Goal: Task Accomplishment & Management: Complete application form

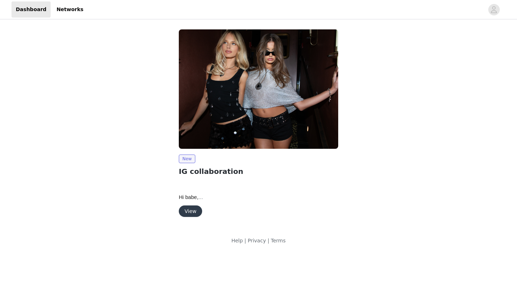
click at [194, 214] on button "View" at bounding box center [190, 211] width 23 height 11
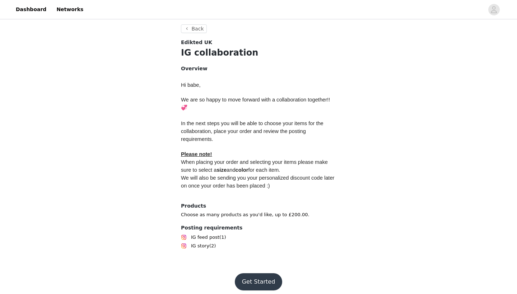
scroll to position [117, 0]
click at [256, 275] on button "Get Started" at bounding box center [259, 282] width 48 height 17
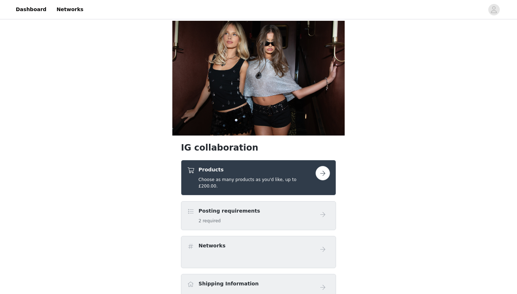
click at [258, 175] on div "Products Choose as many products as you'd like, up to £200.00." at bounding box center [257, 177] width 117 height 23
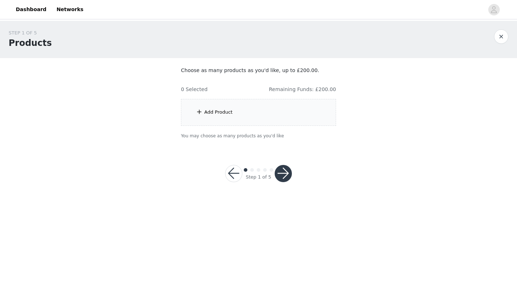
click at [248, 112] on div "Add Product" at bounding box center [258, 112] width 155 height 27
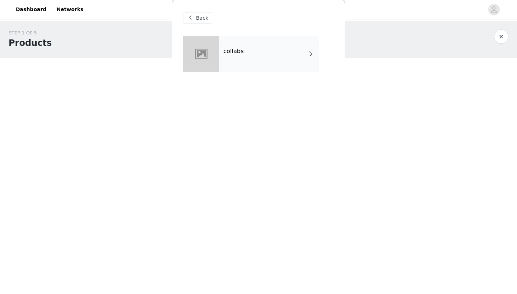
click at [239, 58] on div "collabs" at bounding box center [269, 54] width 100 height 36
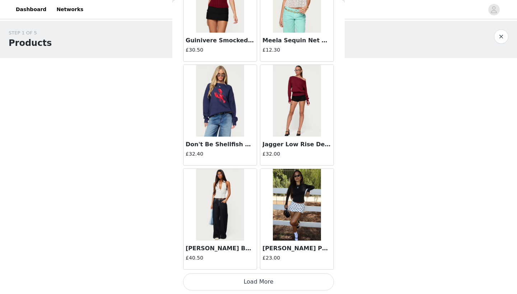
scroll to position [804, 0]
click at [243, 279] on button "Load More" at bounding box center [258, 282] width 151 height 17
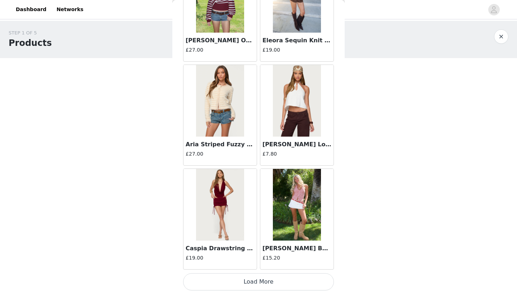
click at [249, 278] on button "Load More" at bounding box center [258, 282] width 151 height 17
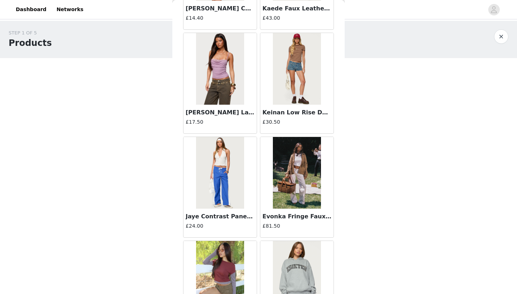
scroll to position [2298, 0]
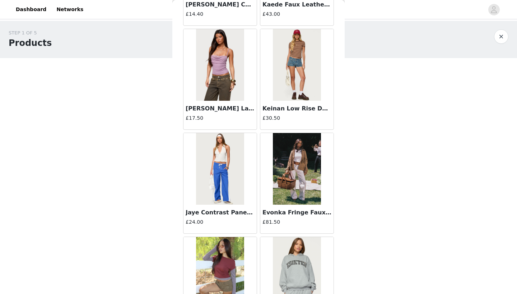
click at [300, 167] on img at bounding box center [297, 169] width 48 height 72
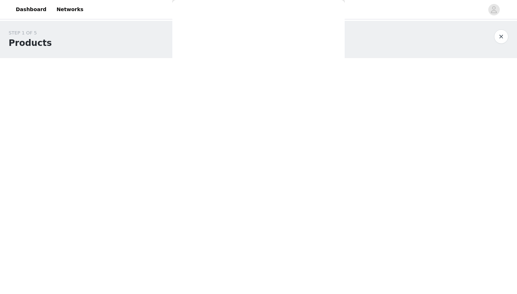
scroll to position [0, 0]
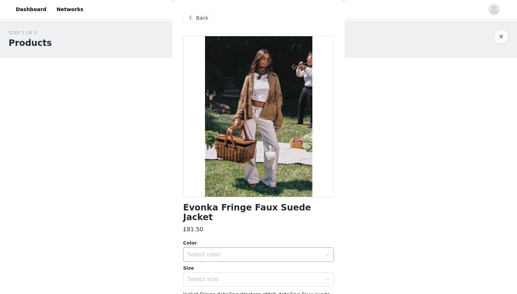
click at [204, 251] on div "Select color" at bounding box center [254, 254] width 134 height 7
click at [203, 260] on li "BROWN" at bounding box center [258, 260] width 151 height 11
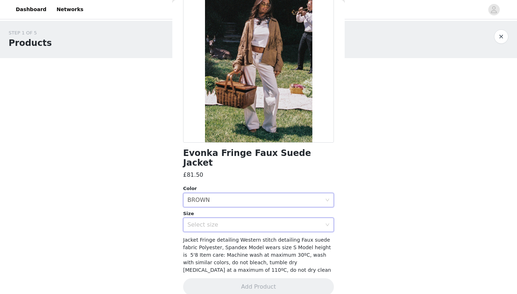
click at [222, 219] on div "Select size" at bounding box center [256, 225] width 138 height 14
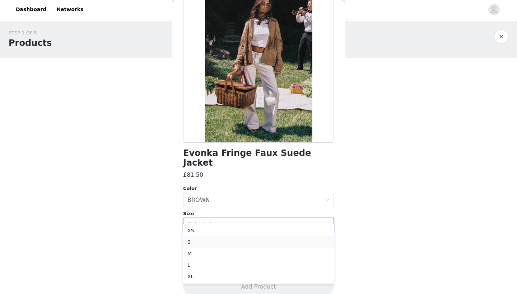
click at [210, 241] on li "S" at bounding box center [258, 242] width 151 height 11
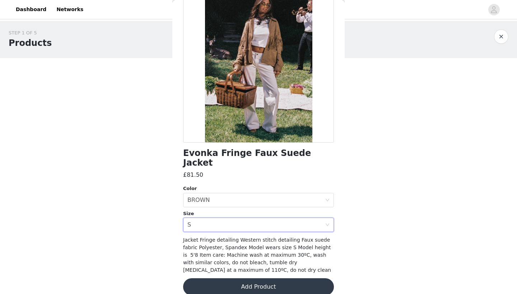
click at [213, 279] on button "Add Product" at bounding box center [258, 287] width 151 height 17
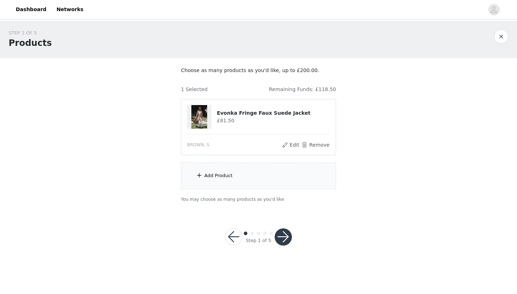
click at [234, 171] on div "Add Product" at bounding box center [258, 176] width 155 height 27
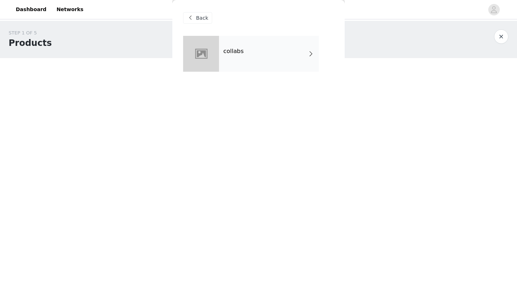
click at [242, 39] on div "collabs" at bounding box center [269, 54] width 100 height 36
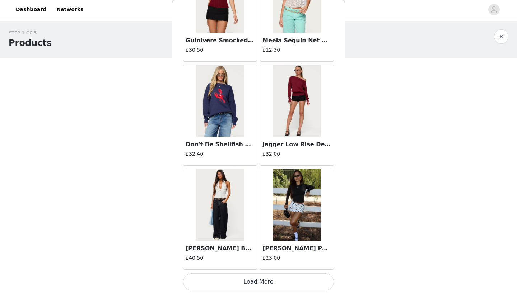
click at [247, 280] on button "Load More" at bounding box center [258, 282] width 151 height 17
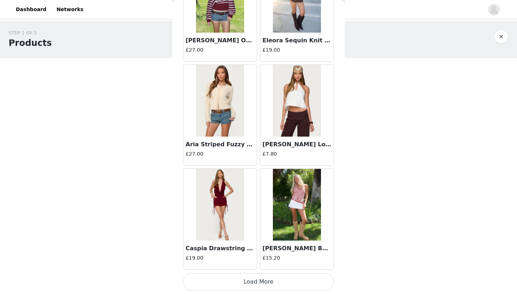
click at [246, 280] on button "Load More" at bounding box center [258, 282] width 151 height 17
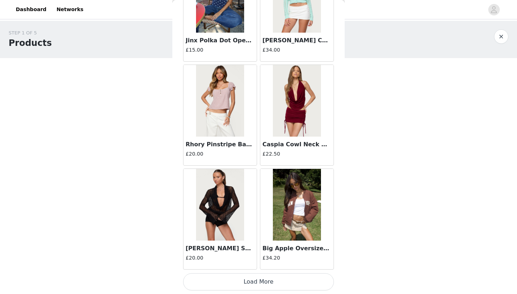
click at [250, 280] on button "Load More" at bounding box center [258, 282] width 151 height 17
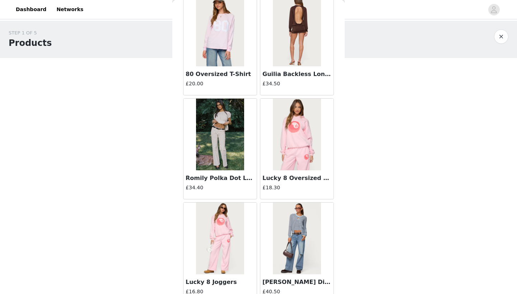
scroll to position [3173, 0]
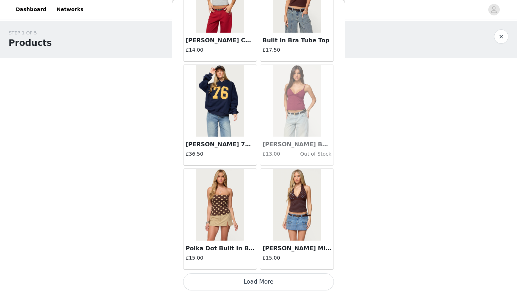
click at [243, 286] on button "Load More" at bounding box center [258, 282] width 151 height 17
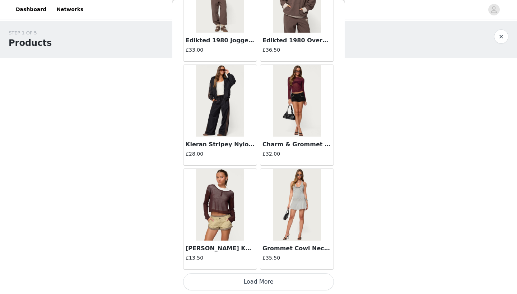
scroll to position [4969, 0]
click at [247, 283] on button "Load More" at bounding box center [258, 282] width 151 height 17
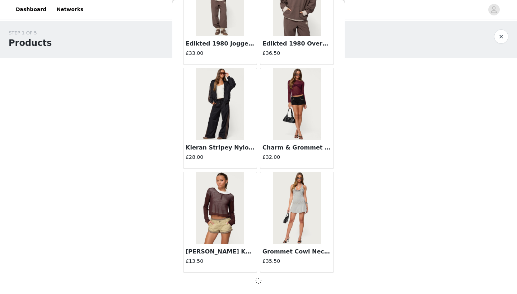
scroll to position [4965, 0]
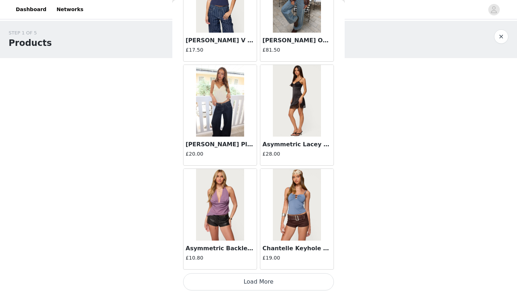
click at [249, 286] on button "Load More" at bounding box center [258, 282] width 151 height 17
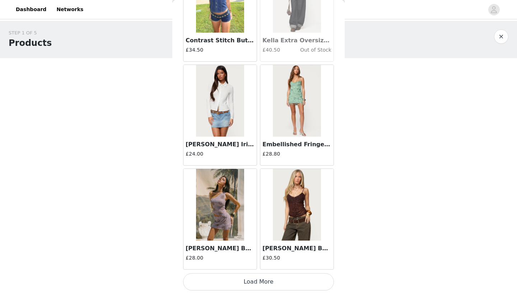
click at [250, 281] on button "Load More" at bounding box center [258, 282] width 151 height 17
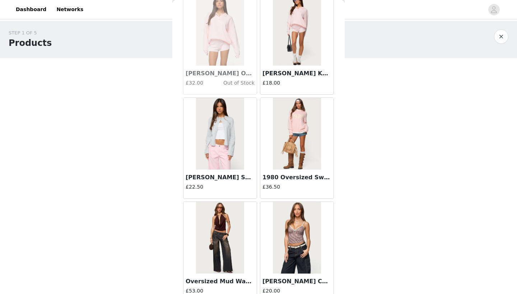
scroll to position [8060, 0]
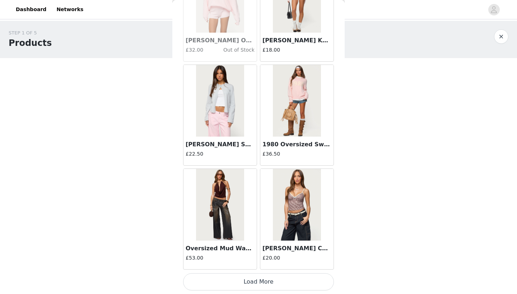
click at [242, 281] on button "Load More" at bounding box center [258, 282] width 151 height 17
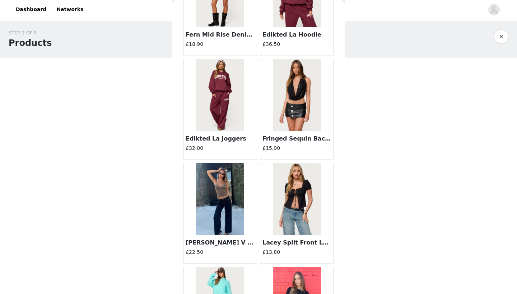
scroll to position [8411, 0]
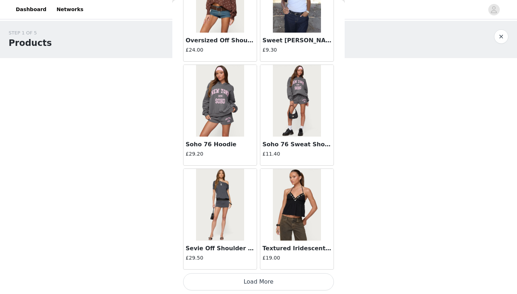
click at [249, 280] on button "Load More" at bounding box center [258, 282] width 151 height 17
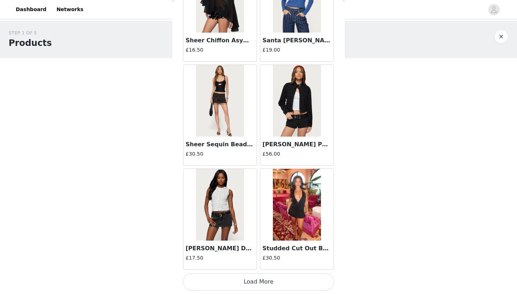
click at [248, 289] on button "Load More" at bounding box center [258, 282] width 151 height 17
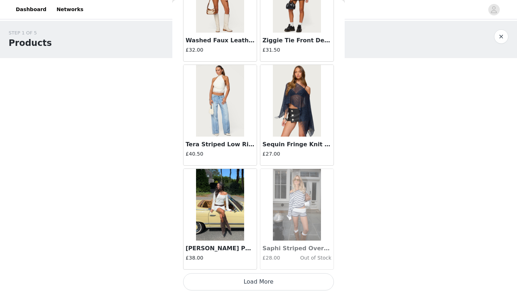
click at [251, 281] on button "Load More" at bounding box center [258, 282] width 151 height 17
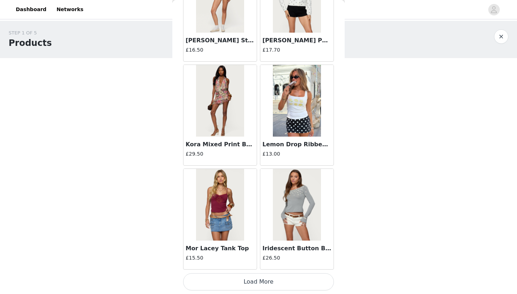
scroll to position [0, 0]
click at [249, 275] on button "Load More" at bounding box center [258, 282] width 151 height 17
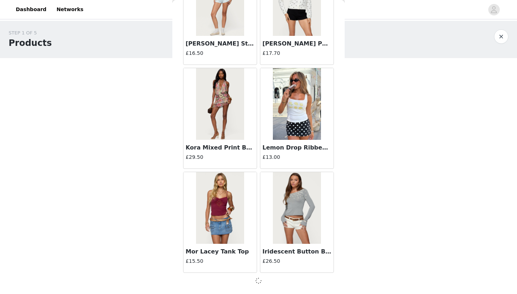
scroll to position [12253, 0]
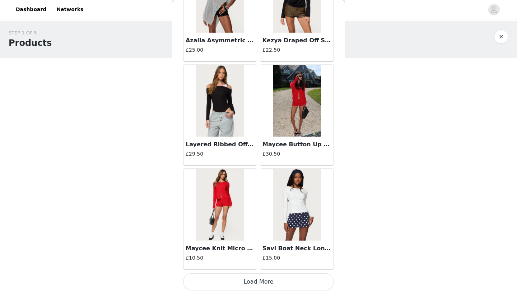
click at [254, 287] on button "Load More" at bounding box center [258, 282] width 151 height 17
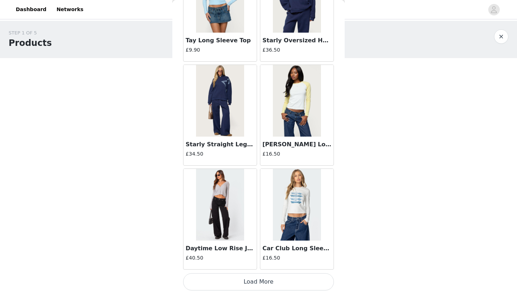
scroll to position [0, 0]
click at [252, 278] on button "Load More" at bounding box center [258, 282] width 151 height 17
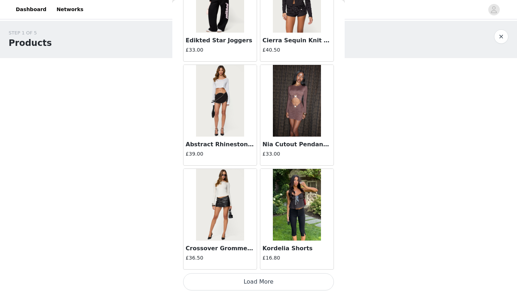
click at [252, 284] on button "Load More" at bounding box center [258, 282] width 151 height 17
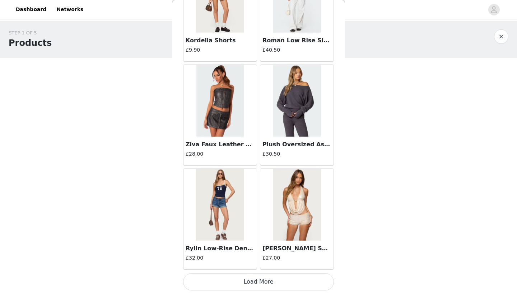
click at [255, 285] on button "Load More" at bounding box center [258, 282] width 151 height 17
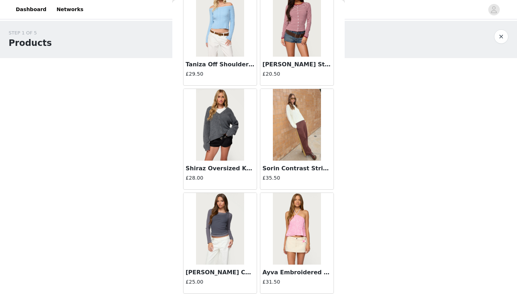
scroll to position [17135, 0]
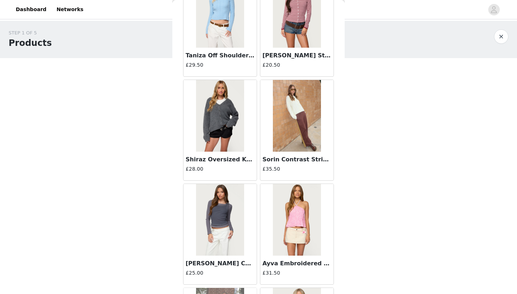
click at [216, 117] on img at bounding box center [220, 116] width 48 height 72
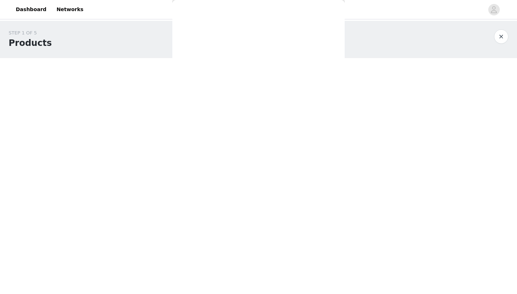
scroll to position [0, 0]
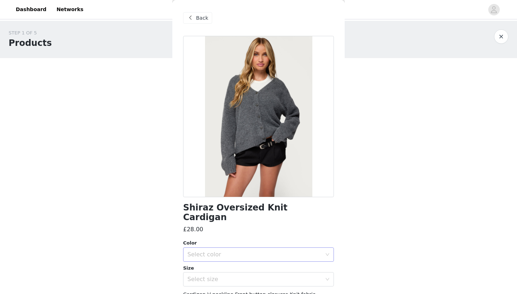
click at [228, 251] on div "Select color" at bounding box center [254, 254] width 134 height 7
click at [209, 255] on li "DARK GRAY" at bounding box center [258, 260] width 151 height 11
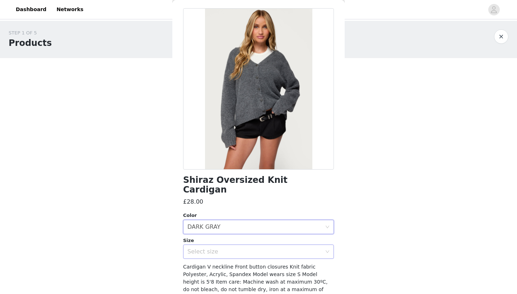
scroll to position [32, 0]
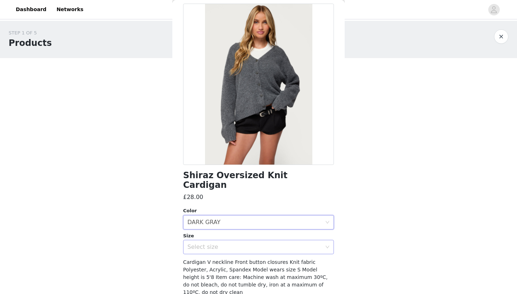
click at [230, 244] on div "Select size" at bounding box center [254, 247] width 134 height 7
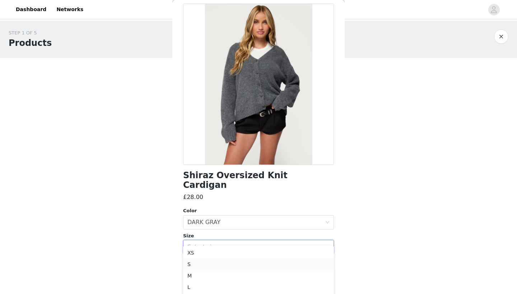
click at [222, 263] on li "S" at bounding box center [258, 264] width 151 height 11
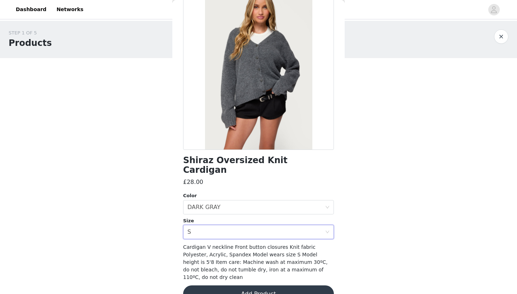
scroll to position [47, 0]
click at [230, 286] on button "Add Product" at bounding box center [258, 294] width 151 height 17
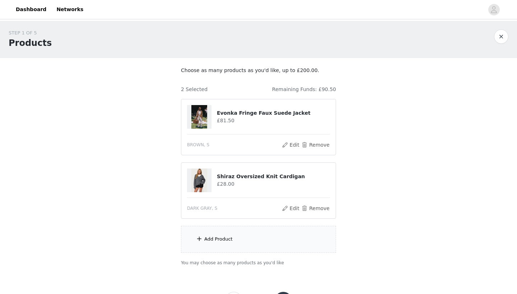
click at [242, 235] on div "Add Product" at bounding box center [258, 239] width 155 height 27
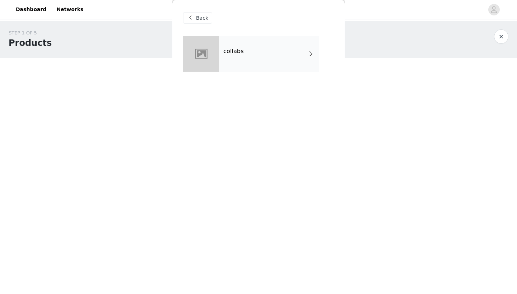
click at [238, 56] on div "collabs" at bounding box center [269, 54] width 100 height 36
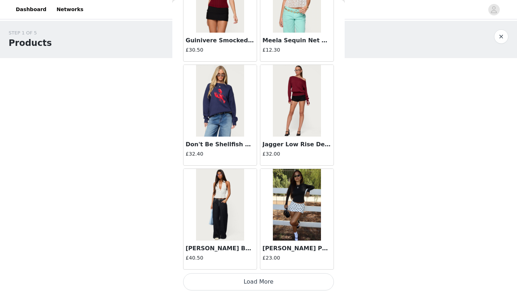
click at [241, 279] on button "Load More" at bounding box center [258, 282] width 151 height 17
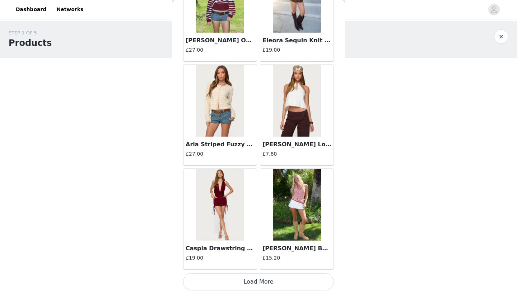
click at [250, 276] on button "Load More" at bounding box center [258, 282] width 151 height 17
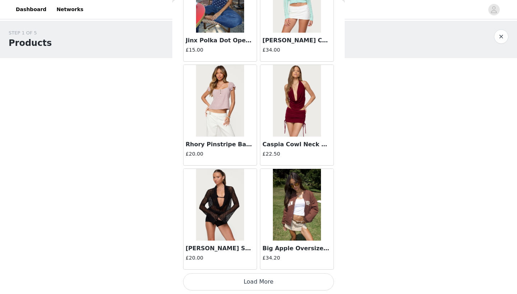
click at [244, 286] on button "Load More" at bounding box center [258, 282] width 151 height 17
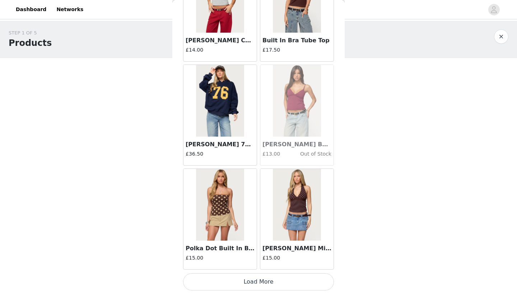
click at [251, 280] on button "Load More" at bounding box center [258, 282] width 151 height 17
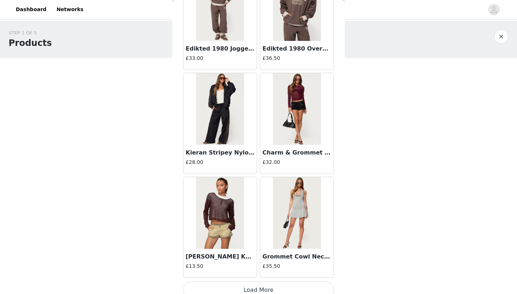
scroll to position [4962, 0]
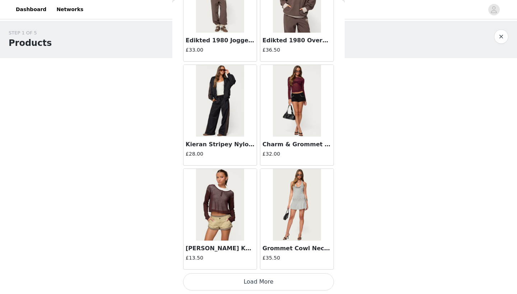
click at [244, 279] on button "Load More" at bounding box center [258, 282] width 151 height 17
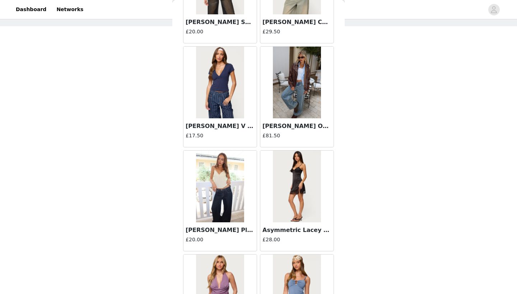
scroll to position [5924, 0]
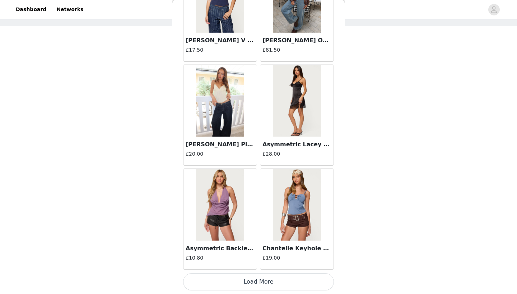
click at [251, 281] on button "Load More" at bounding box center [258, 282] width 151 height 17
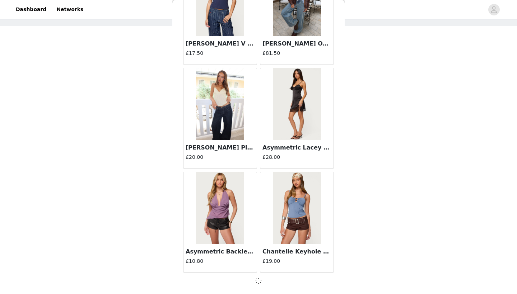
scroll to position [6007, 0]
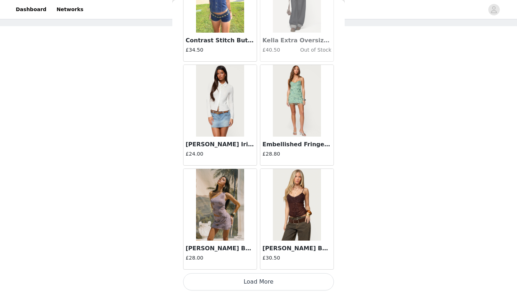
click at [251, 285] on button "Load More" at bounding box center [258, 282] width 151 height 17
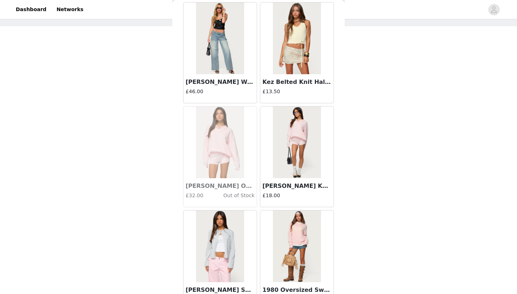
scroll to position [7947, 0]
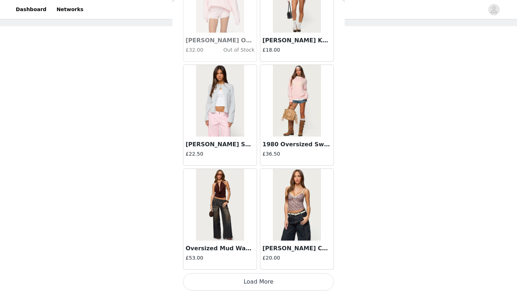
click at [251, 286] on button "Load More" at bounding box center [258, 282] width 151 height 17
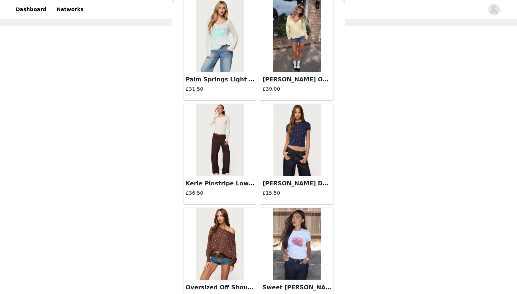
scroll to position [8887, 0]
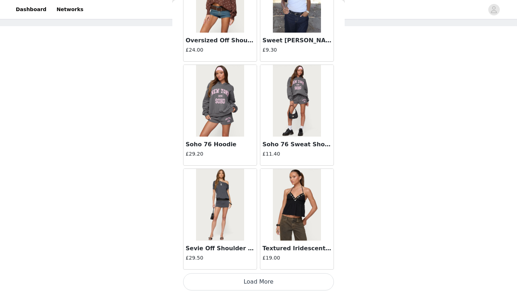
click at [259, 280] on button "Load More" at bounding box center [258, 282] width 151 height 17
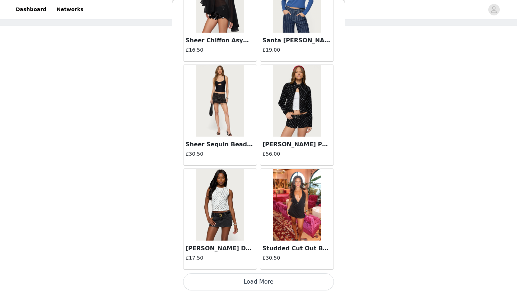
scroll to position [32, 0]
click at [264, 279] on button "Load More" at bounding box center [258, 282] width 151 height 17
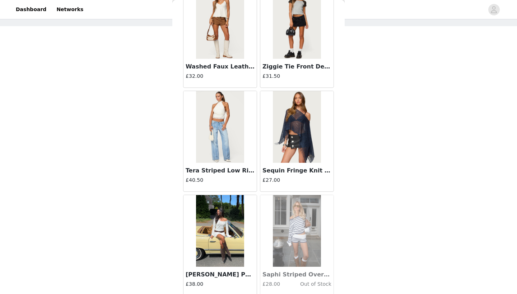
scroll to position [11191, 0]
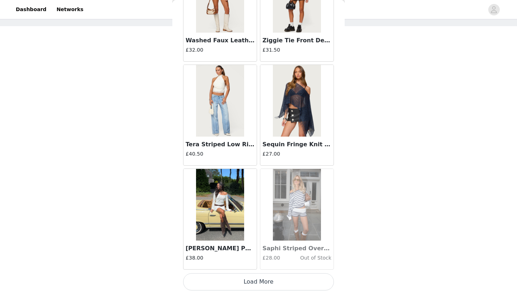
click at [255, 281] on button "Load More" at bounding box center [258, 282] width 151 height 17
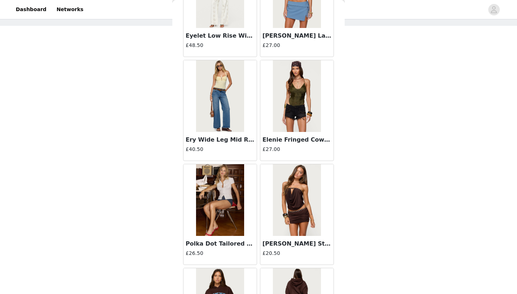
scroll to position [32, 0]
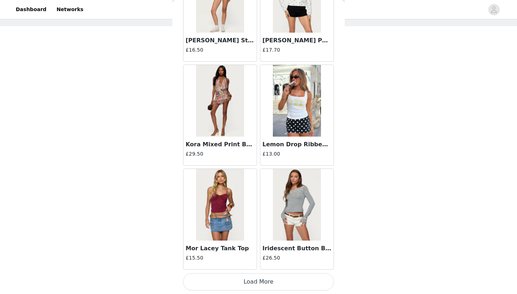
click at [253, 280] on button "Load More" at bounding box center [258, 282] width 151 height 17
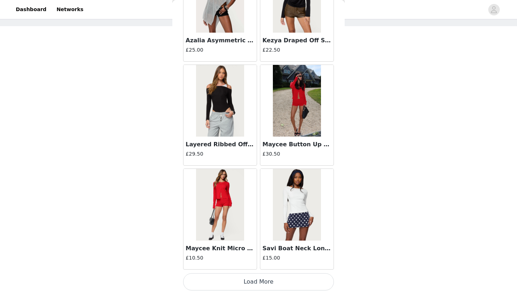
click at [247, 287] on button "Load More" at bounding box center [258, 282] width 151 height 17
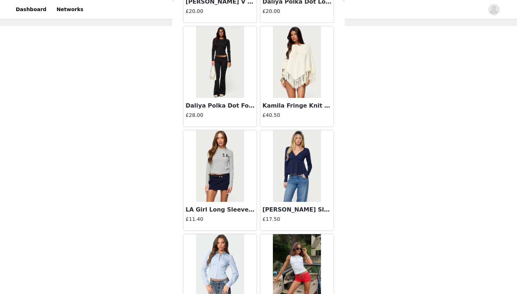
scroll to position [13963, 0]
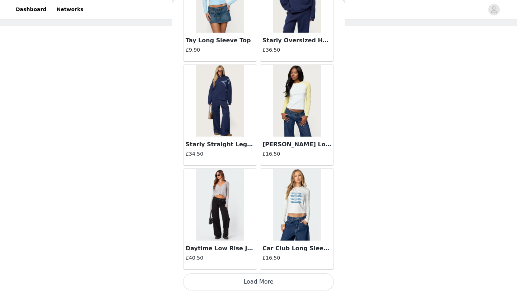
click at [250, 284] on button "Load More" at bounding box center [258, 282] width 151 height 17
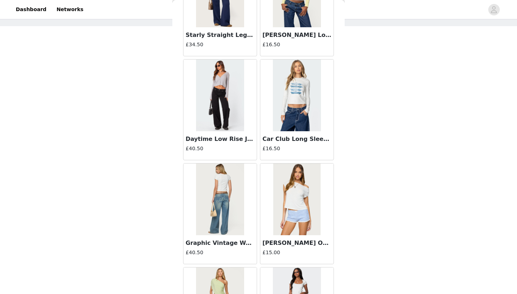
scroll to position [14456, 0]
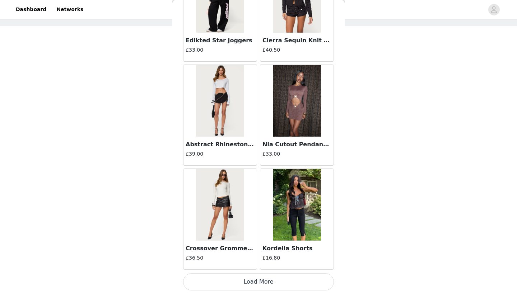
click at [258, 283] on button "Load More" at bounding box center [258, 282] width 151 height 17
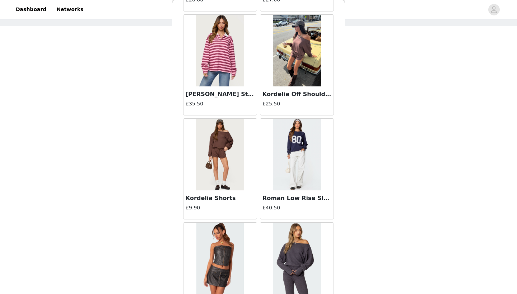
scroll to position [16264, 0]
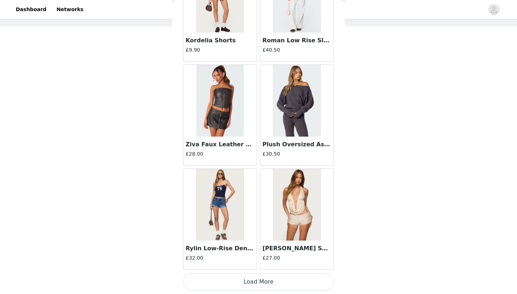
click at [246, 279] on button "Load More" at bounding box center [258, 282] width 151 height 17
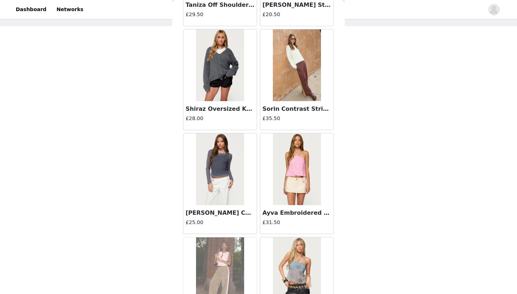
scroll to position [17187, 0]
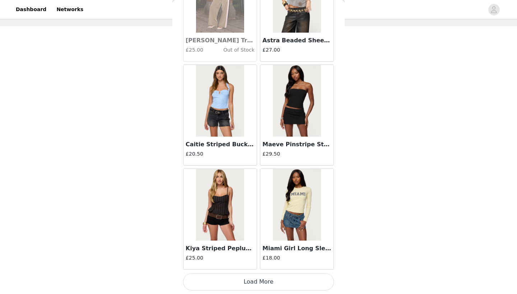
click at [247, 283] on button "Load More" at bounding box center [258, 282] width 151 height 17
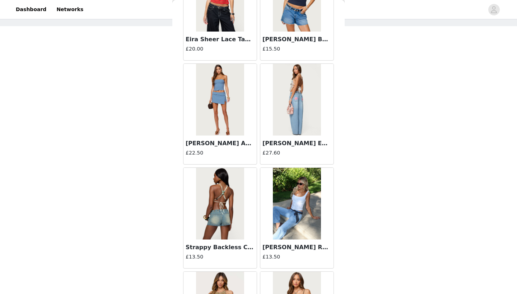
scroll to position [18193, 0]
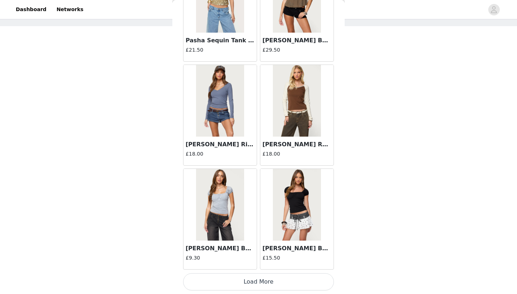
click at [251, 284] on button "Load More" at bounding box center [258, 282] width 151 height 17
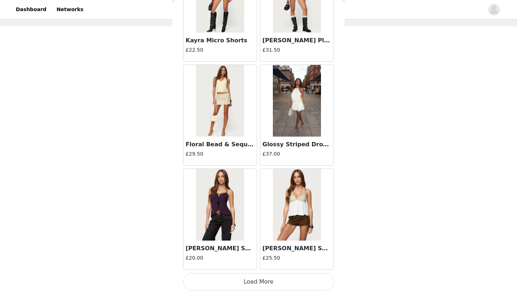
scroll to position [19545, 0]
click at [241, 287] on button "Load More" at bounding box center [258, 282] width 151 height 17
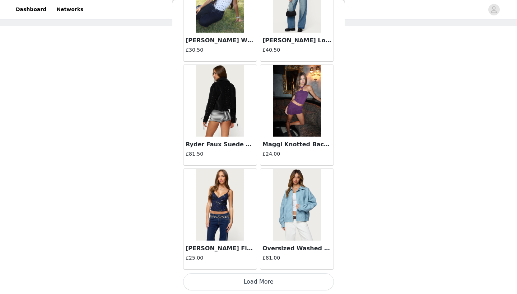
scroll to position [32, 0]
click at [246, 283] on button "Load More" at bounding box center [258, 282] width 151 height 17
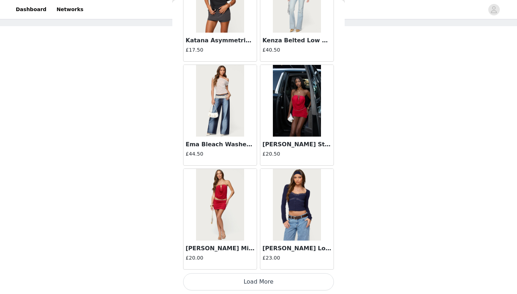
scroll to position [21627, 0]
click at [250, 274] on button "Load More" at bounding box center [258, 282] width 151 height 17
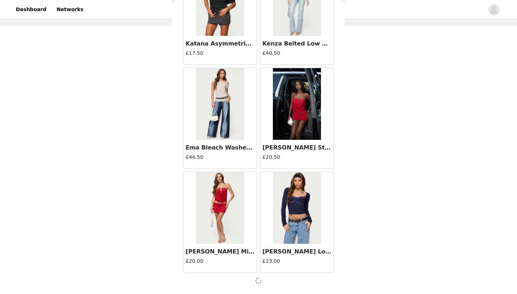
scroll to position [21624, 0]
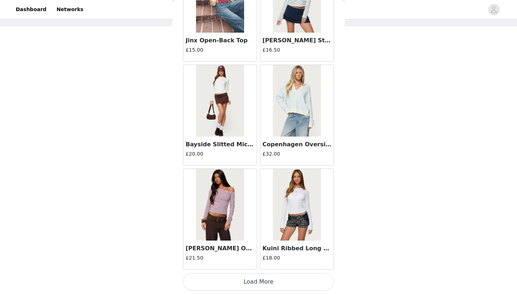
click at [251, 280] on button "Load More" at bounding box center [258, 282] width 151 height 17
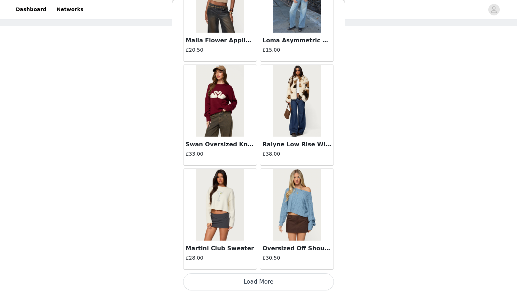
scroll to position [23709, 0]
click at [251, 278] on button "Load More" at bounding box center [258, 282] width 151 height 17
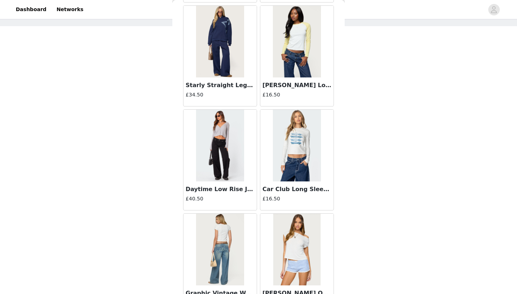
scroll to position [14396, 0]
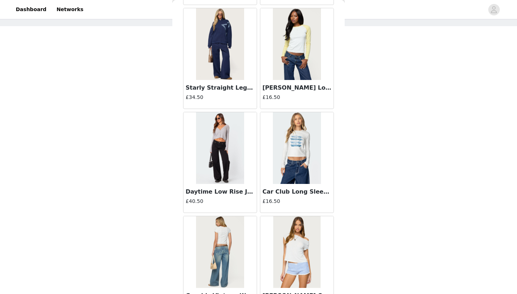
click at [208, 157] on img at bounding box center [220, 148] width 48 height 72
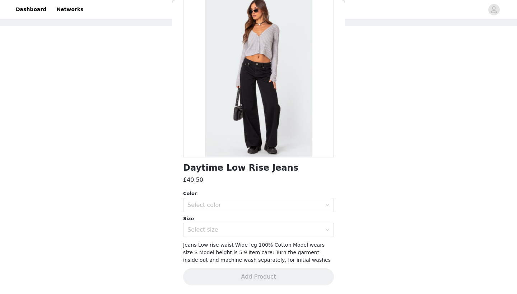
scroll to position [39, 0]
click at [244, 202] on div "Select color" at bounding box center [254, 205] width 134 height 7
click at [209, 226] on li "BLACK" at bounding box center [258, 220] width 151 height 11
click at [206, 226] on div "Select size" at bounding box center [256, 231] width 138 height 14
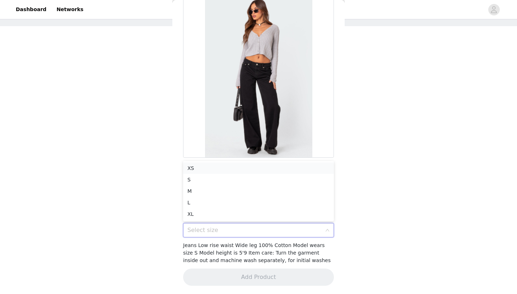
click at [209, 166] on li "XS" at bounding box center [258, 168] width 151 height 11
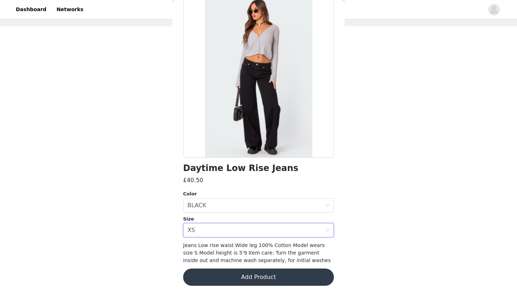
click at [224, 279] on button "Add Product" at bounding box center [258, 277] width 151 height 17
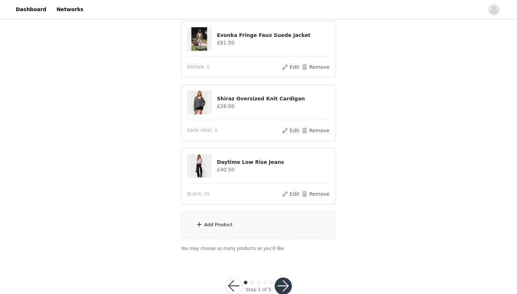
scroll to position [79, 0]
click at [215, 229] on div "Add Product" at bounding box center [258, 224] width 155 height 27
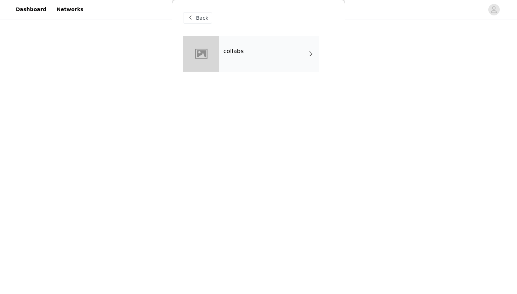
click at [236, 54] on h4 "collabs" at bounding box center [233, 51] width 20 height 6
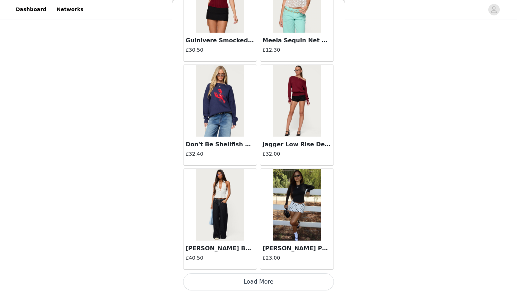
scroll to position [804, 0]
click at [236, 281] on button "Load More" at bounding box center [258, 282] width 151 height 17
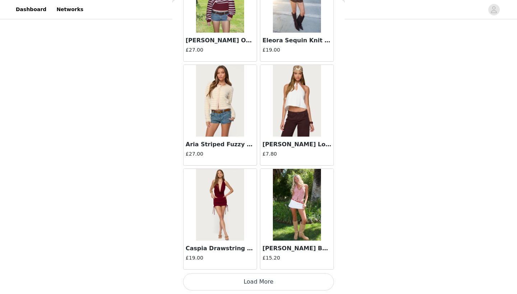
scroll to position [1845, 0]
click at [250, 276] on button "Load More" at bounding box center [258, 282] width 151 height 17
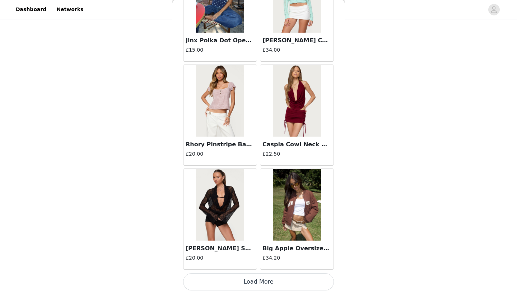
scroll to position [2886, 0]
click at [259, 281] on button "Load More" at bounding box center [258, 282] width 151 height 17
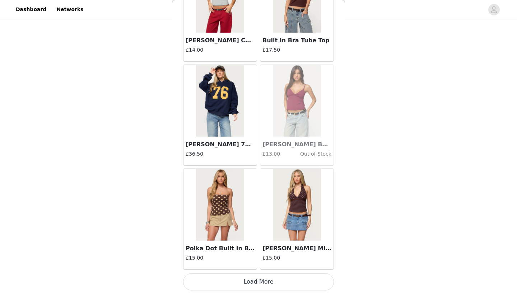
scroll to position [95, 0]
click at [248, 281] on button "Load More" at bounding box center [258, 282] width 151 height 17
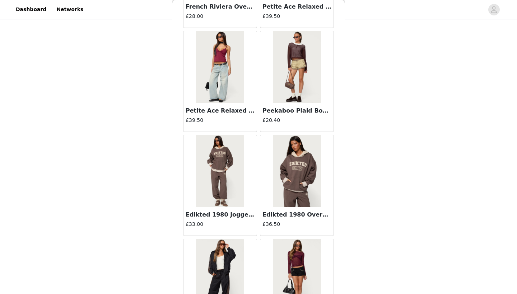
scroll to position [4803, 0]
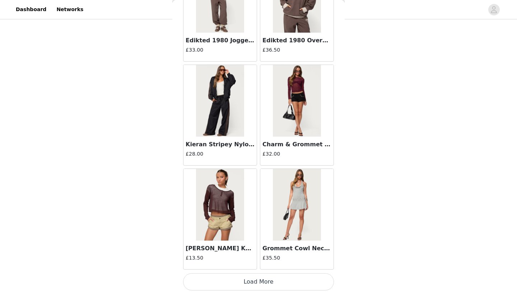
click at [254, 281] on button "Load More" at bounding box center [258, 282] width 151 height 17
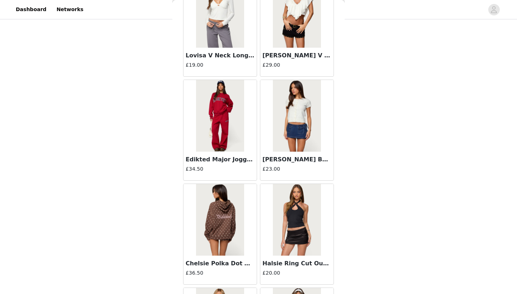
scroll to position [5617, 0]
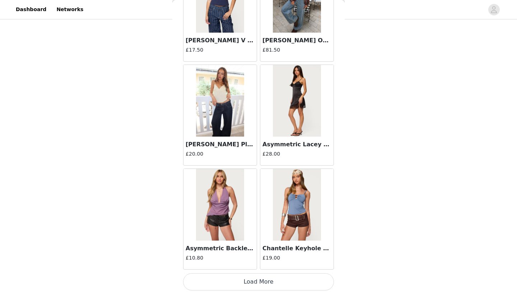
click at [262, 280] on button "Load More" at bounding box center [258, 282] width 151 height 17
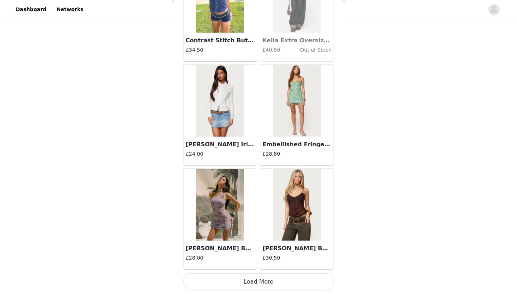
scroll to position [95, 0]
click at [251, 283] on button "Load More" at bounding box center [258, 282] width 151 height 17
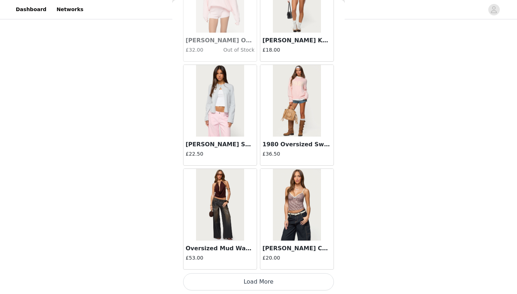
click at [237, 280] on button "Load More" at bounding box center [258, 282] width 151 height 17
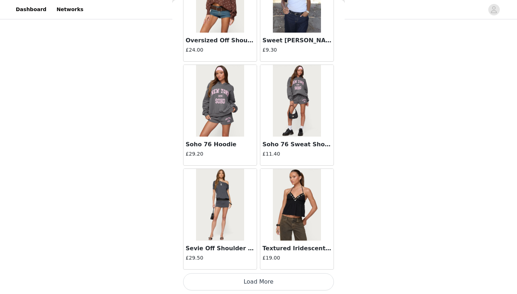
scroll to position [9133, 0]
click at [257, 286] on button "Load More" at bounding box center [258, 282] width 151 height 17
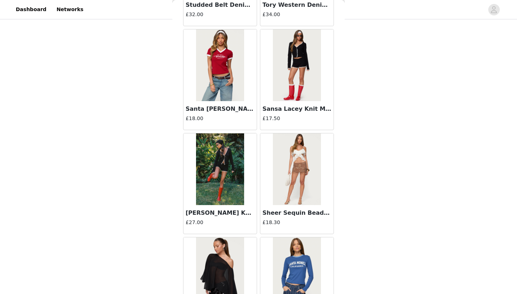
scroll to position [9896, 0]
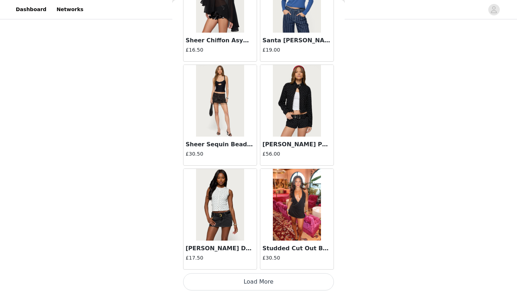
click at [260, 278] on button "Load More" at bounding box center [258, 282] width 151 height 17
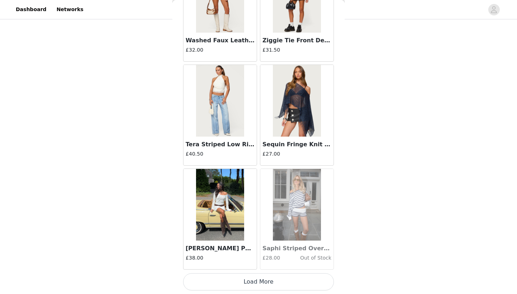
click at [259, 284] on button "Load More" at bounding box center [258, 282] width 151 height 17
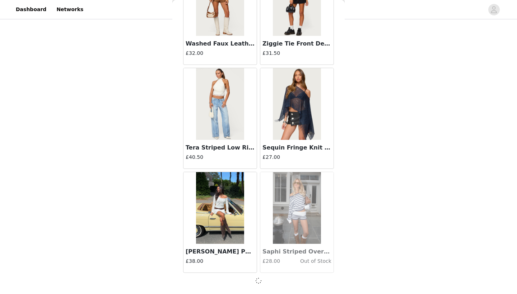
scroll to position [11212, 0]
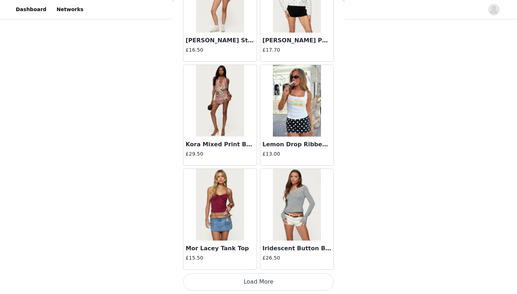
click at [250, 282] on button "Load More" at bounding box center [258, 282] width 151 height 17
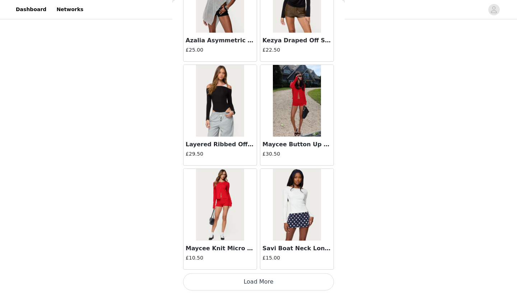
scroll to position [13298, 0]
click at [256, 283] on button "Load More" at bounding box center [258, 282] width 151 height 17
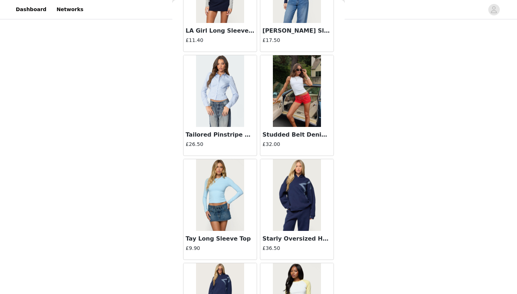
scroll to position [14339, 0]
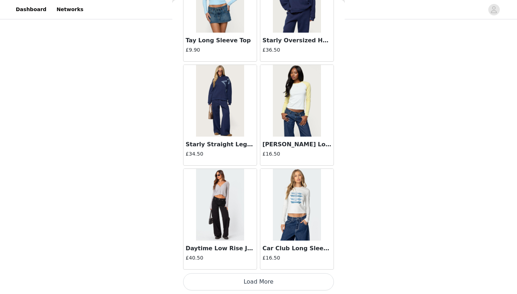
click at [311, 280] on button "Load More" at bounding box center [258, 282] width 151 height 17
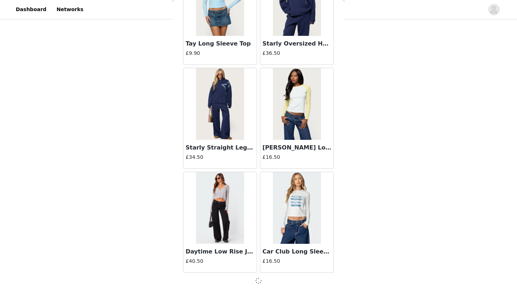
scroll to position [14336, 0]
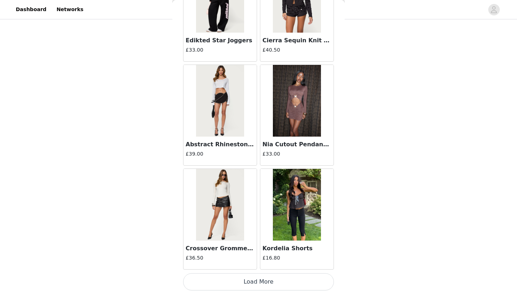
click at [265, 280] on button "Load More" at bounding box center [258, 282] width 151 height 17
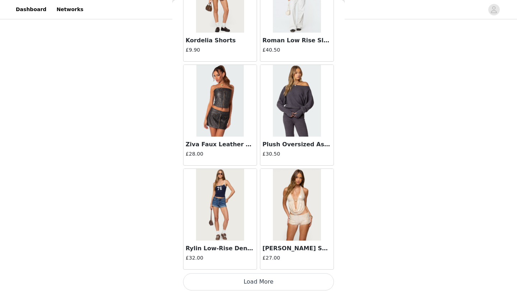
scroll to position [95, 0]
click at [243, 285] on button "Load More" at bounding box center [258, 282] width 151 height 17
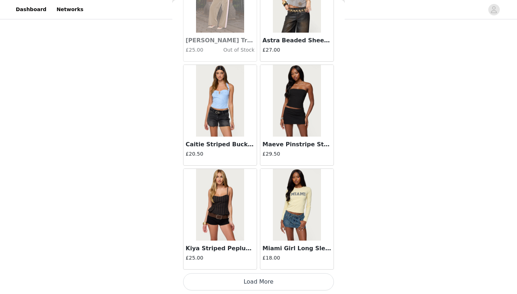
click at [255, 278] on button "Load More" at bounding box center [258, 282] width 151 height 17
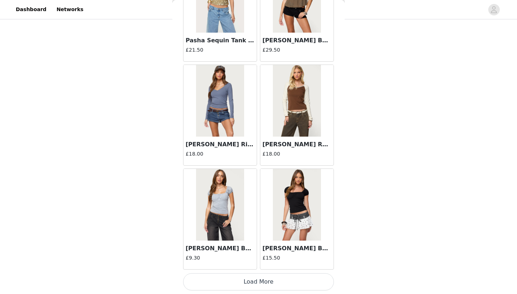
click at [250, 283] on button "Load More" at bounding box center [258, 282] width 151 height 17
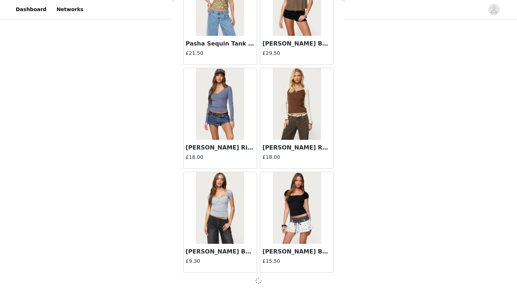
scroll to position [18500, 0]
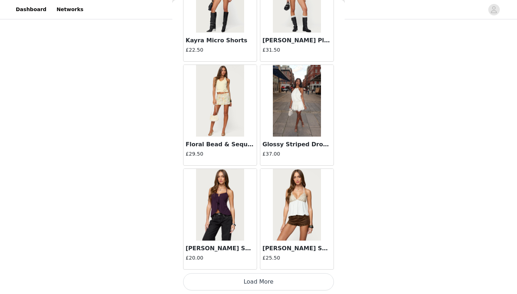
click at [244, 277] on button "Load More" at bounding box center [258, 282] width 151 height 17
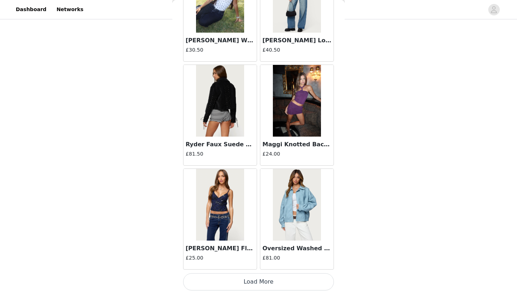
scroll to position [20586, 0]
click at [264, 285] on button "Load More" at bounding box center [258, 282] width 151 height 17
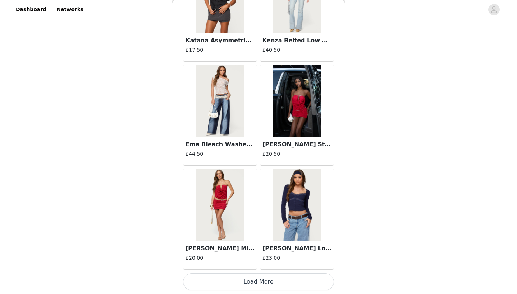
click at [258, 283] on button "Load More" at bounding box center [258, 282] width 151 height 17
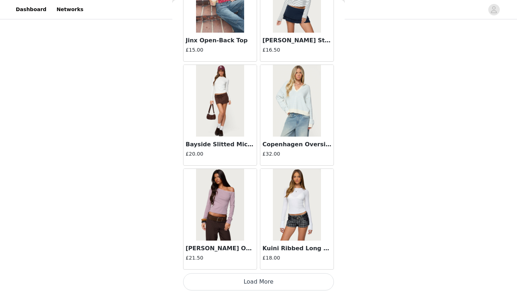
click at [258, 286] on button "Load More" at bounding box center [258, 282] width 151 height 17
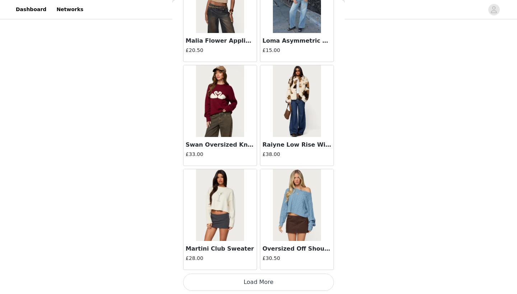
scroll to position [95, 0]
click at [257, 278] on button "Load More" at bounding box center [258, 282] width 151 height 17
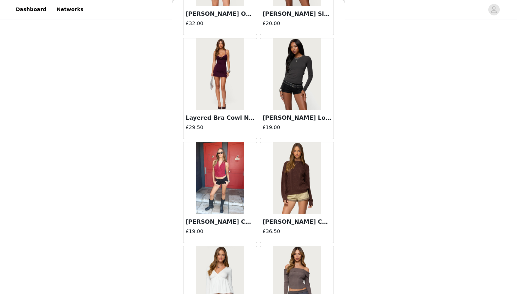
scroll to position [19986, 0]
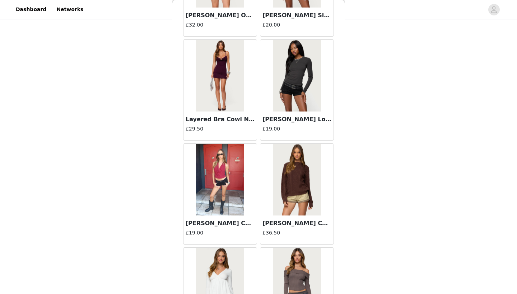
click at [287, 185] on img at bounding box center [297, 180] width 48 height 72
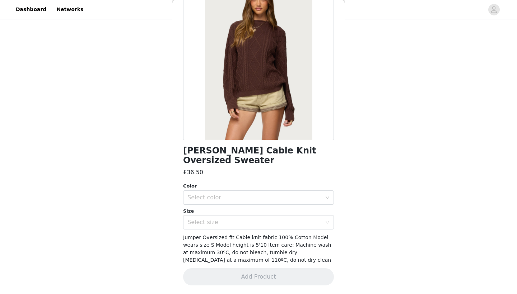
scroll to position [47, 0]
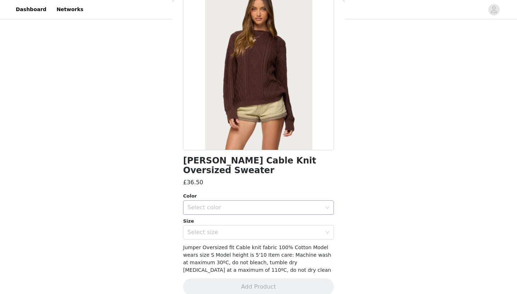
click at [221, 204] on div "Select color" at bounding box center [254, 207] width 134 height 7
click at [211, 209] on li "BROWN" at bounding box center [258, 213] width 151 height 11
click at [211, 218] on div "Size" at bounding box center [258, 221] width 151 height 7
click at [206, 229] on div "Select size" at bounding box center [254, 232] width 134 height 7
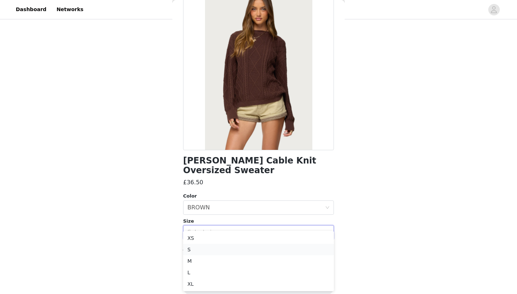
click at [193, 248] on li "S" at bounding box center [258, 249] width 151 height 11
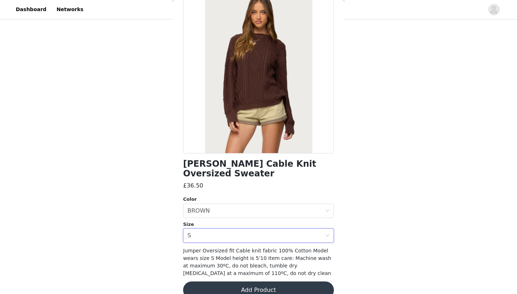
scroll to position [95, 0]
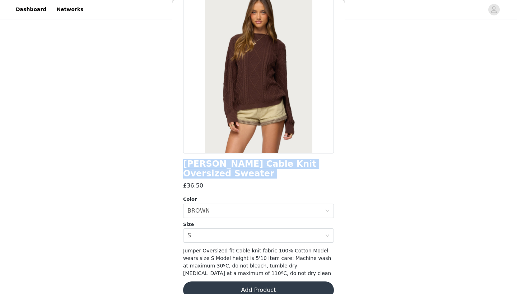
drag, startPoint x: 183, startPoint y: 163, endPoint x: 321, endPoint y: 169, distance: 138.3
click at [321, 169] on div "Back Jessy Cable Knit Oversized Sweater £36.50 Color Select color BROWN Size Se…" at bounding box center [258, 147] width 172 height 294
copy div "[PERSON_NAME] Cable Knit Oversized Sweater"
click at [241, 282] on button "Add Product" at bounding box center [258, 290] width 151 height 17
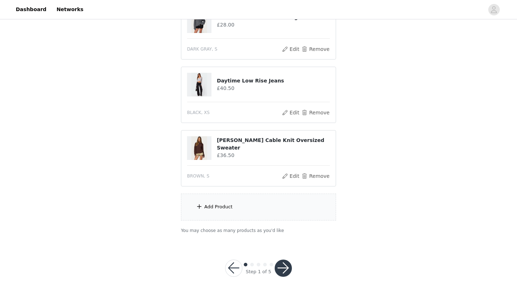
scroll to position [159, 0]
click at [284, 266] on button "button" at bounding box center [283, 268] width 17 height 17
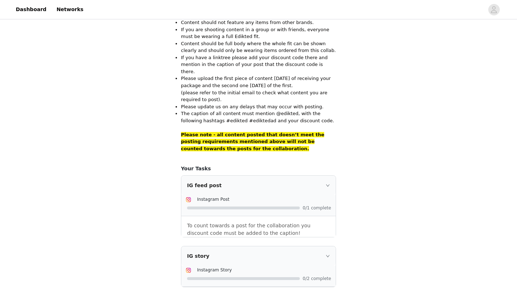
scroll to position [497, 0]
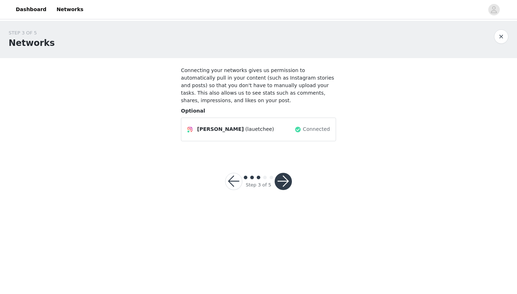
click at [276, 181] on button "button" at bounding box center [283, 181] width 17 height 17
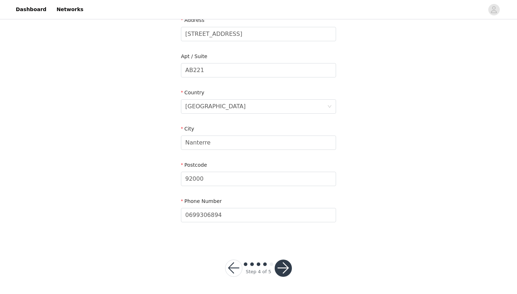
scroll to position [159, 0]
click at [284, 267] on button "button" at bounding box center [283, 268] width 17 height 17
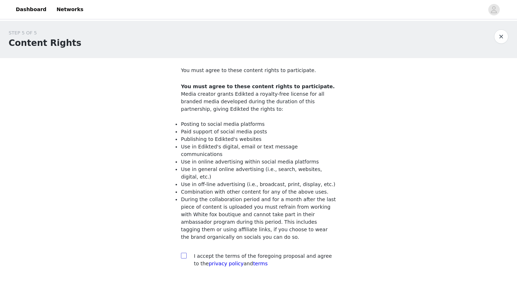
click at [184, 253] on input "checkbox" at bounding box center [183, 255] width 5 height 5
checkbox input "true"
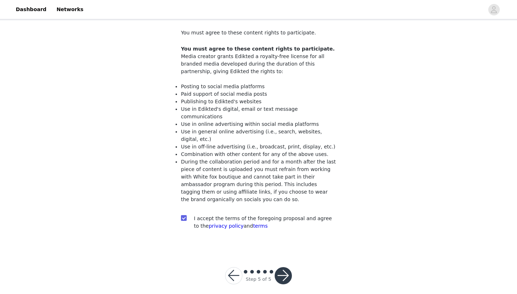
scroll to position [37, 0]
click at [284, 268] on button "button" at bounding box center [283, 276] width 17 height 17
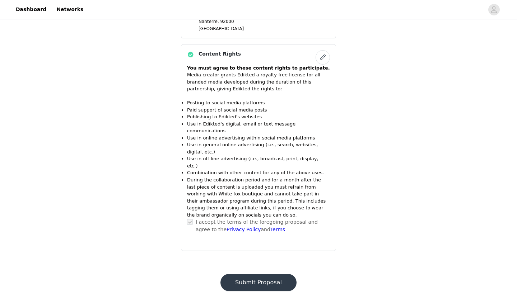
click at [260, 274] on button "Submit Proposal" at bounding box center [258, 282] width 76 height 17
